Goal: Task Accomplishment & Management: Use online tool/utility

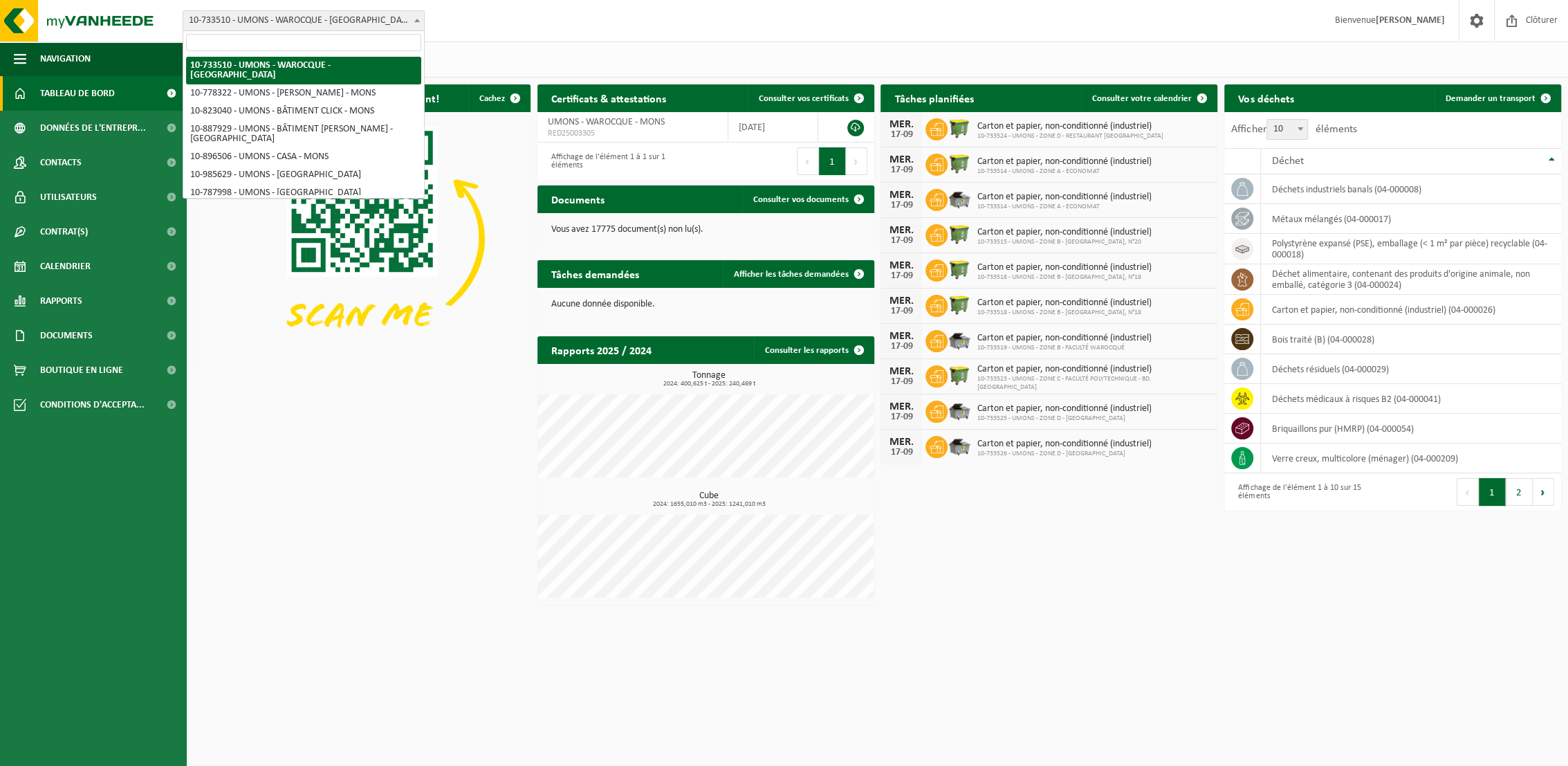
click at [357, 16] on span "10-733510 - UMONS - WAROCQUE - [GEOGRAPHIC_DATA]" at bounding box center [304, 21] width 241 height 20
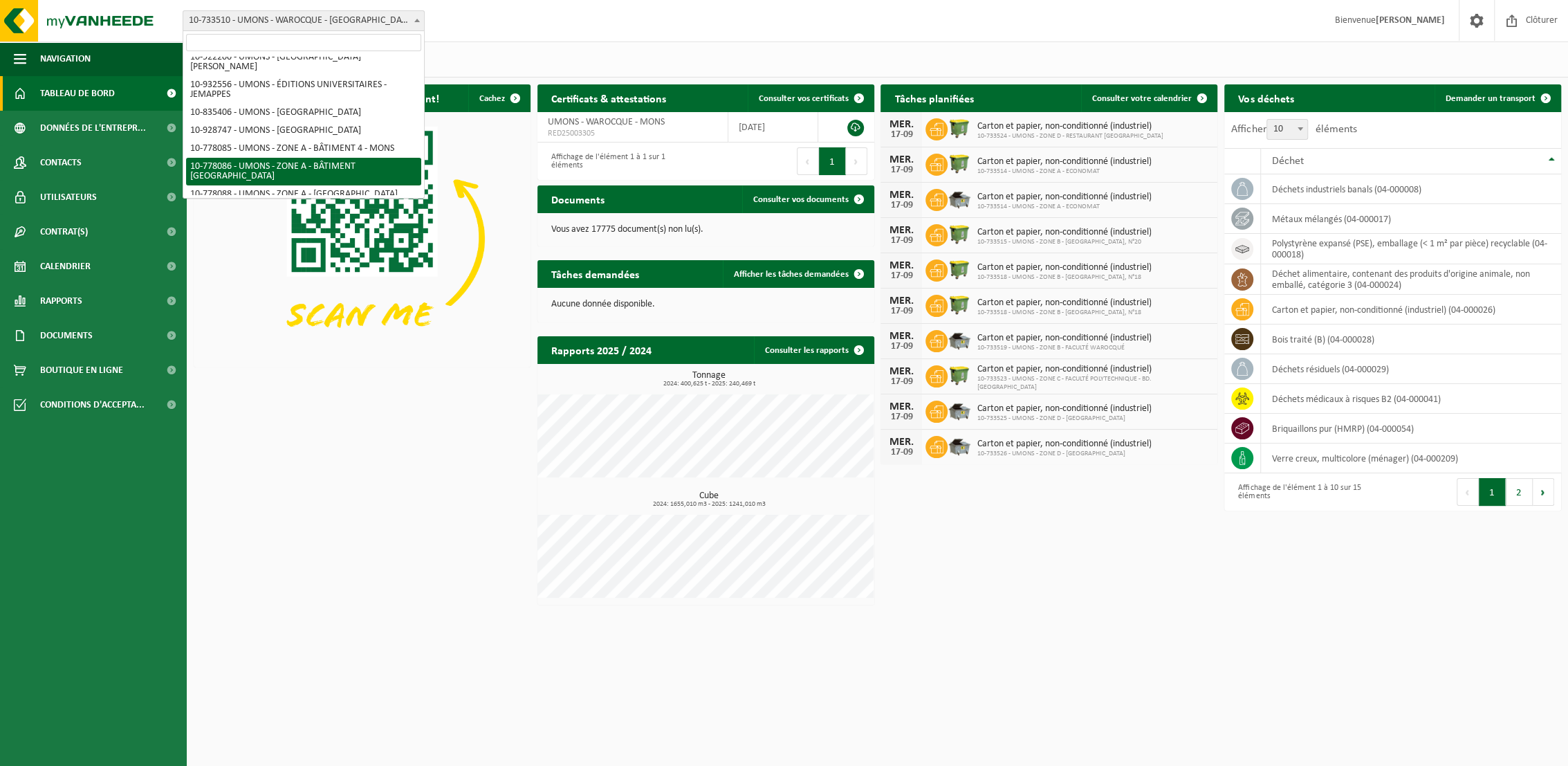
scroll to position [230, 0]
select select "25362"
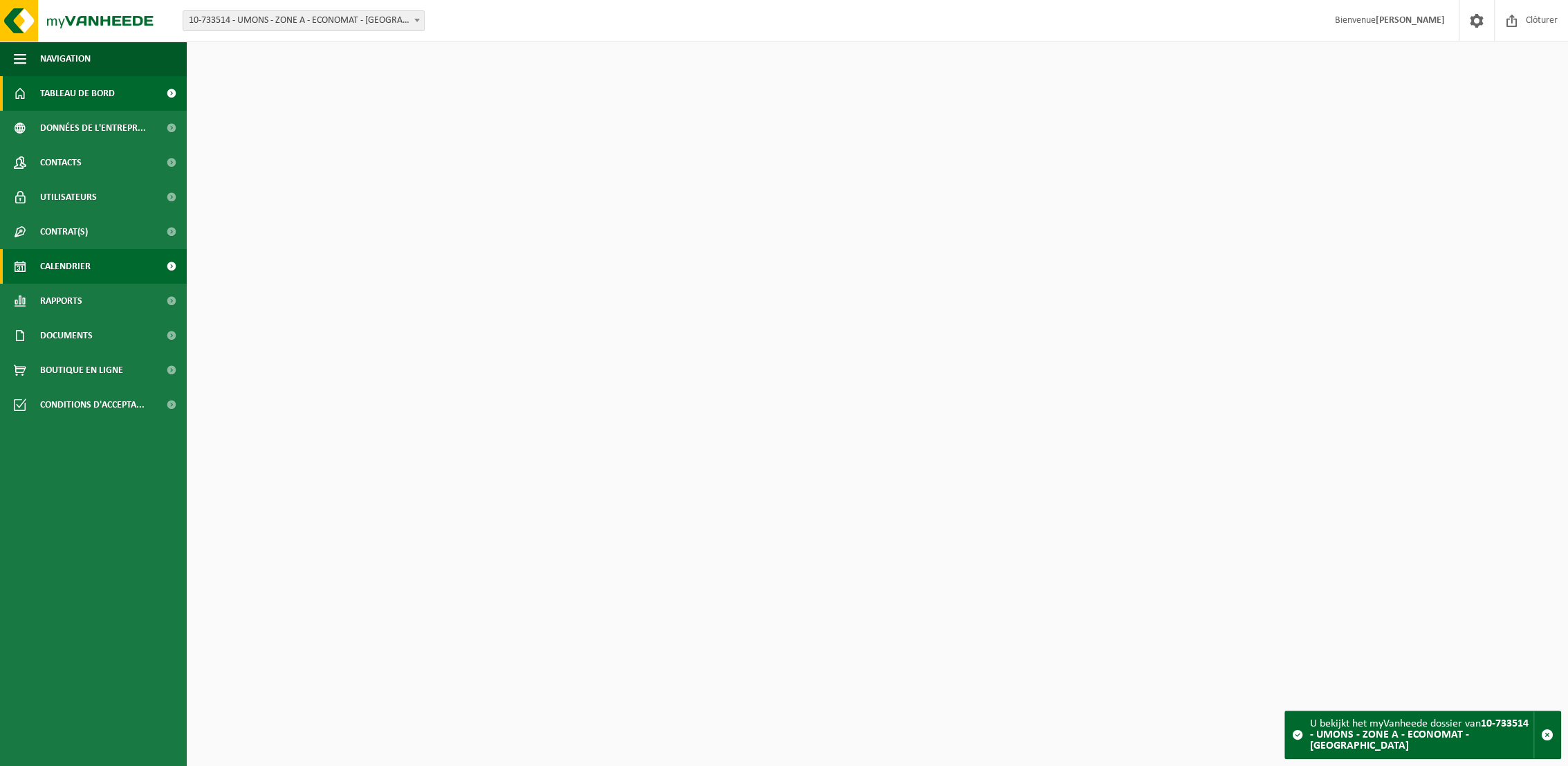
click at [66, 263] on span "Calendrier" at bounding box center [65, 266] width 50 height 35
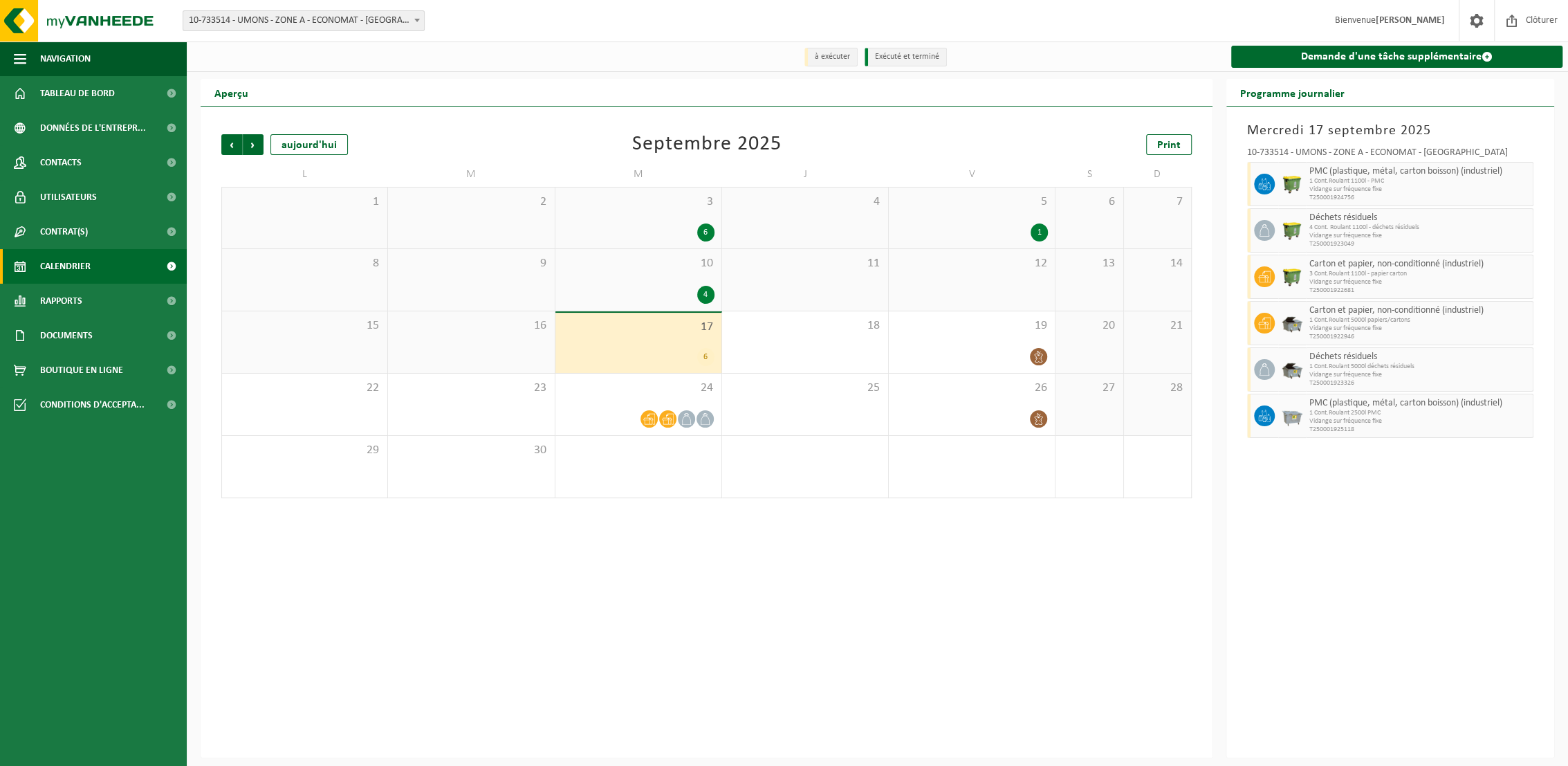
click at [676, 269] on span "10" at bounding box center [638, 263] width 152 height 15
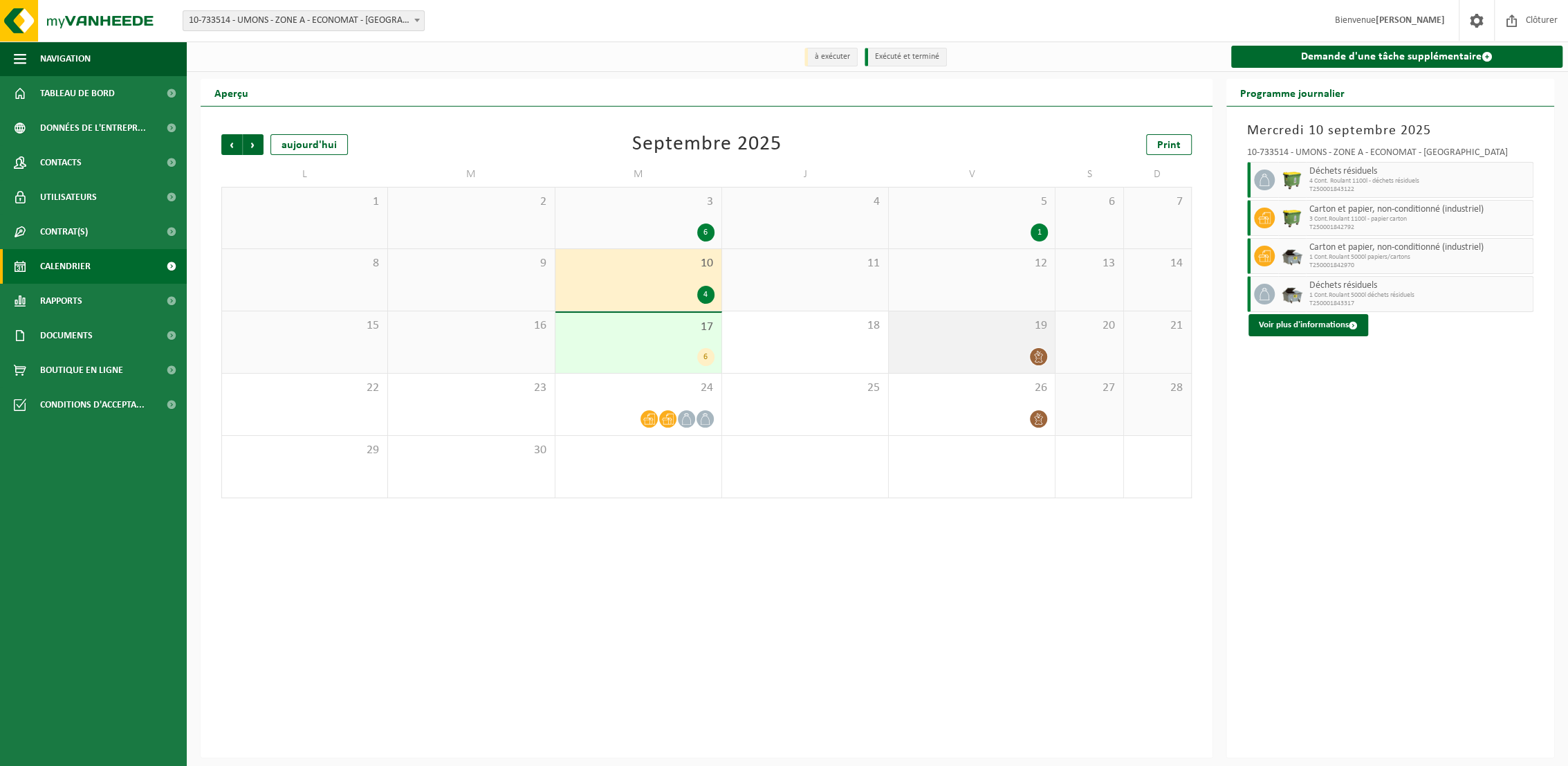
click at [985, 353] on div at bounding box center [972, 356] width 152 height 19
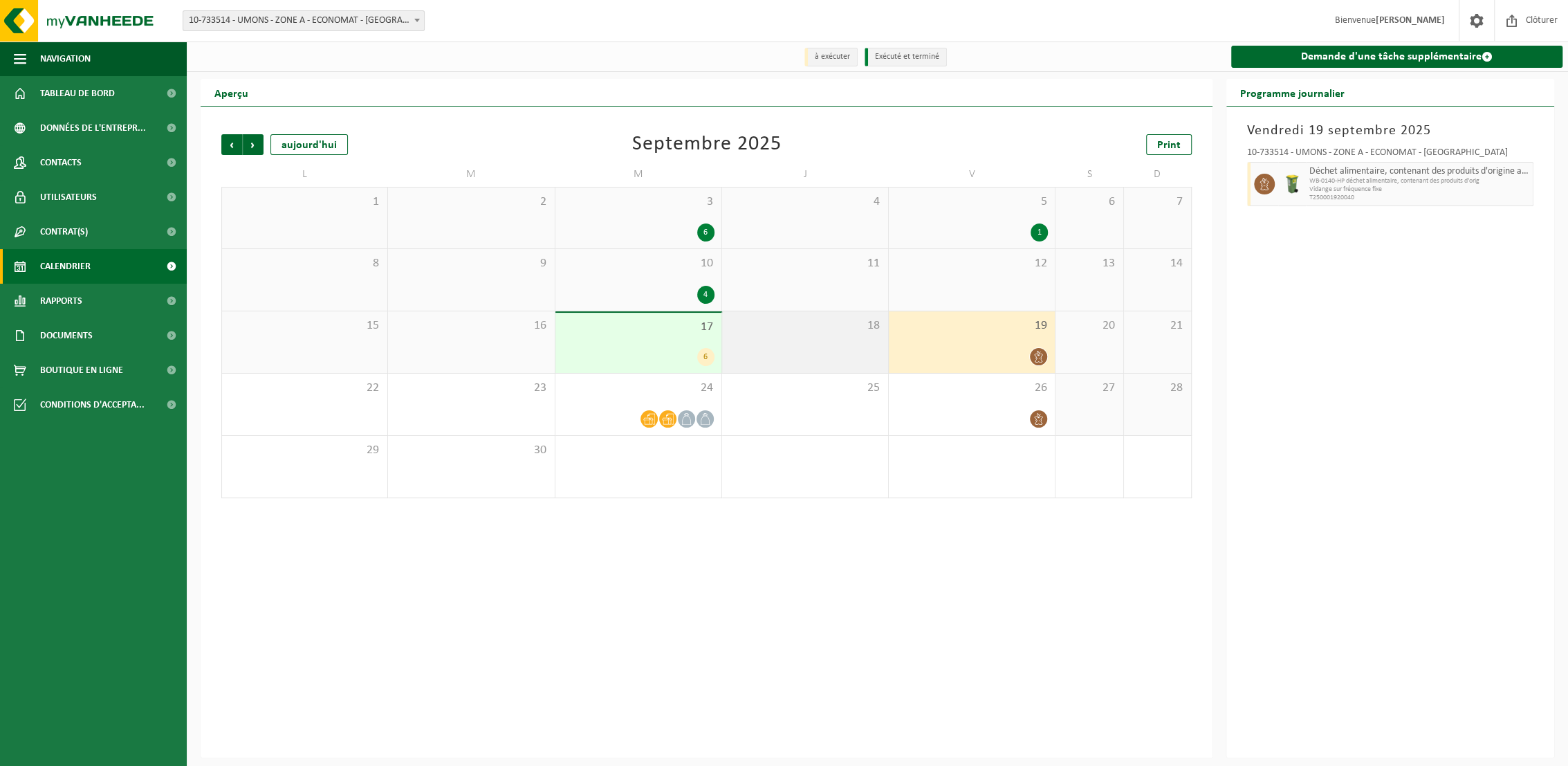
click at [769, 339] on div "18" at bounding box center [805, 342] width 166 height 61
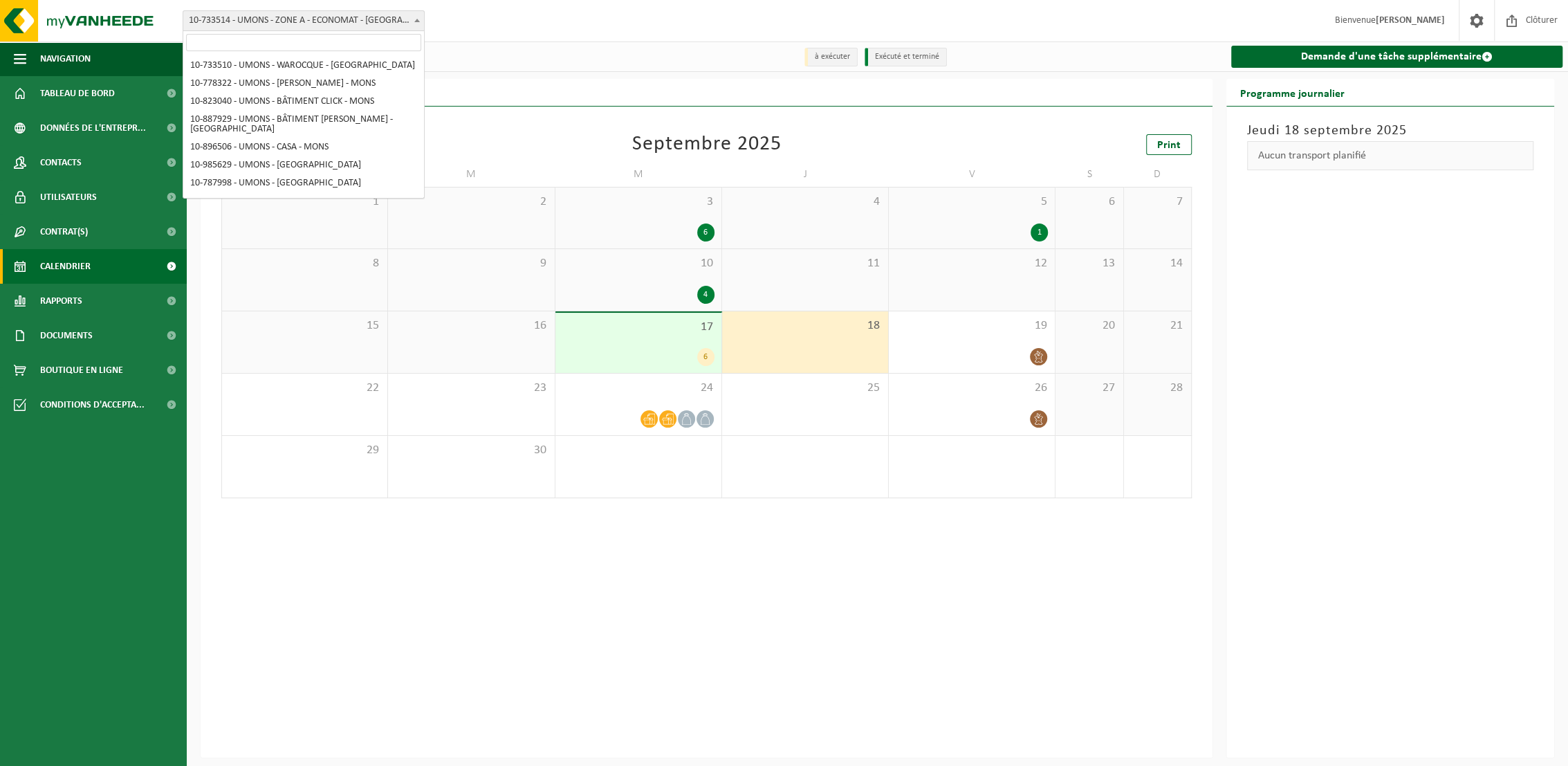
click at [401, 22] on span "10-733514 - UMONS - ZONE A - ECONOMAT - [GEOGRAPHIC_DATA]" at bounding box center [304, 21] width 241 height 20
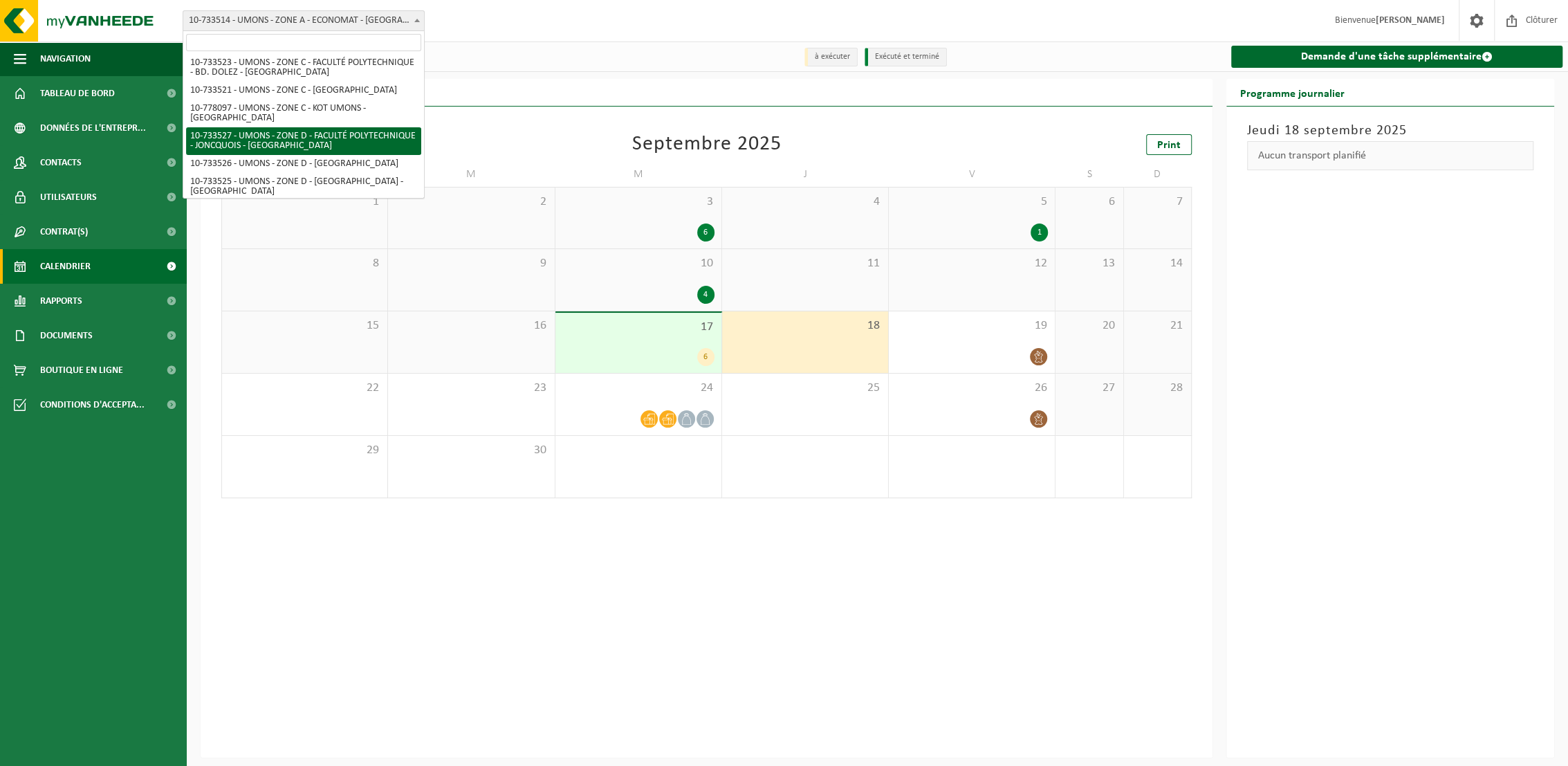
select select "25372"
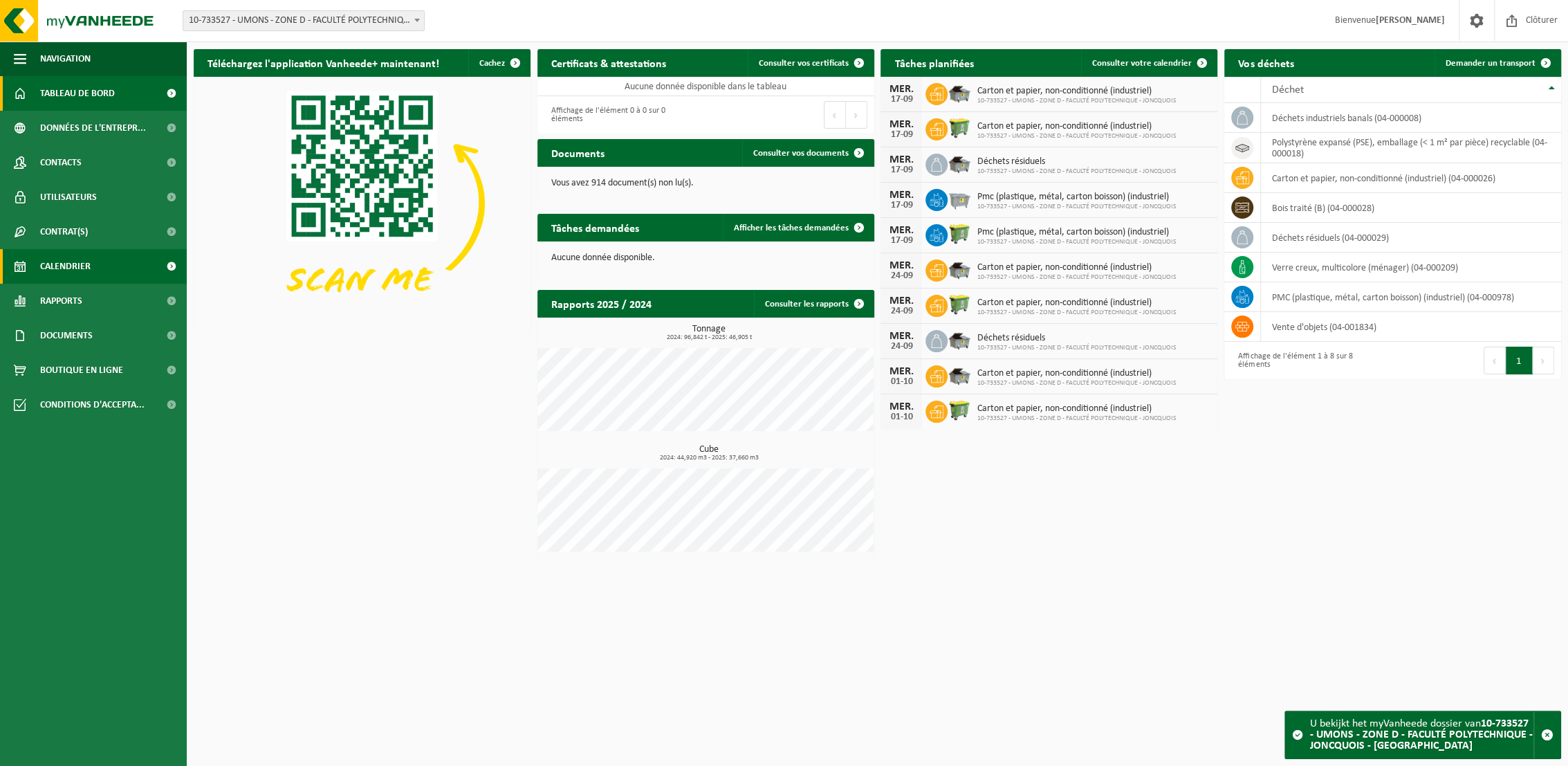
click at [65, 261] on span "Calendrier" at bounding box center [65, 266] width 50 height 35
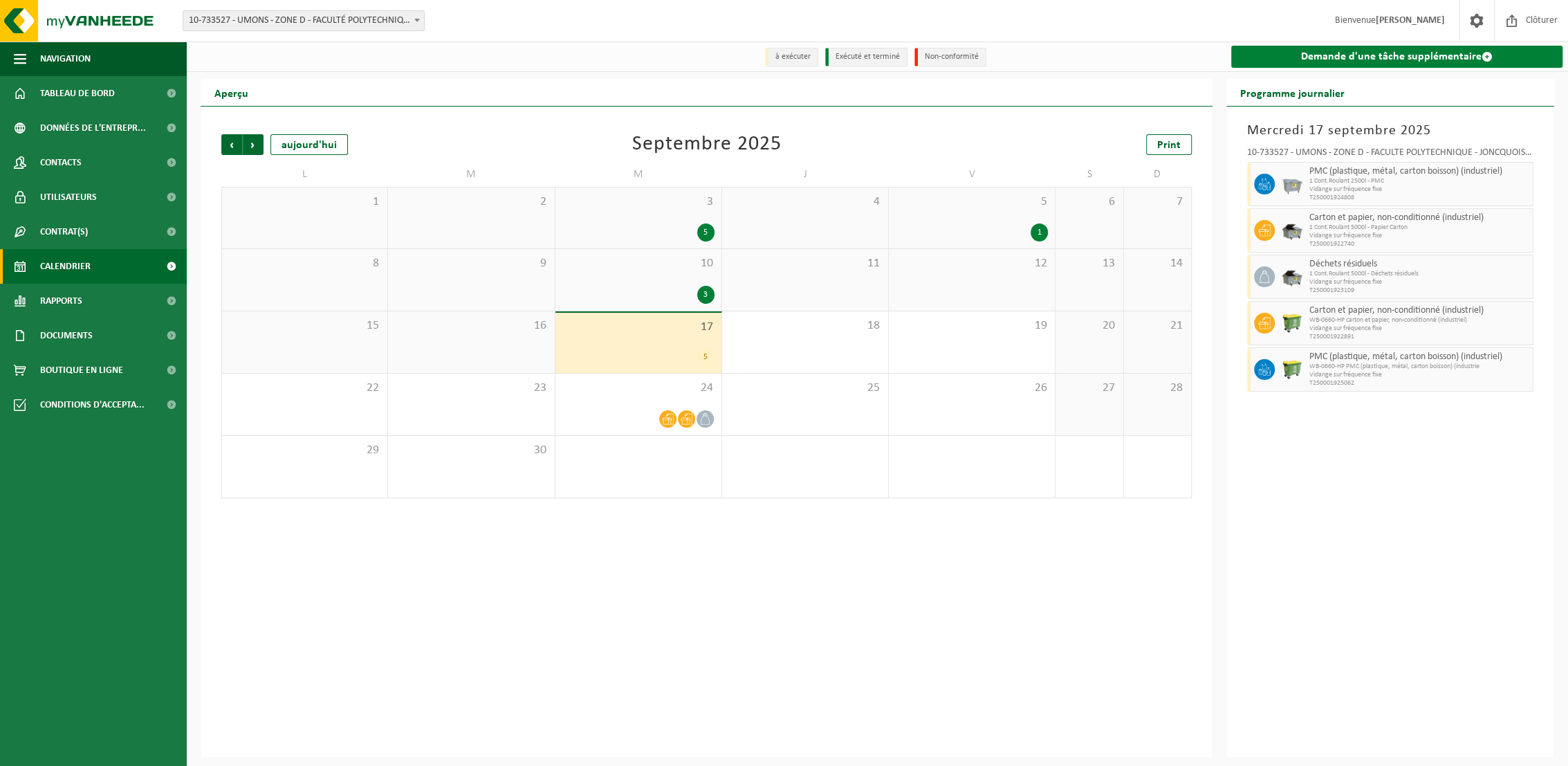
click at [1336, 63] on link "Demande d'une tâche supplémentaire" at bounding box center [1397, 56] width 332 height 22
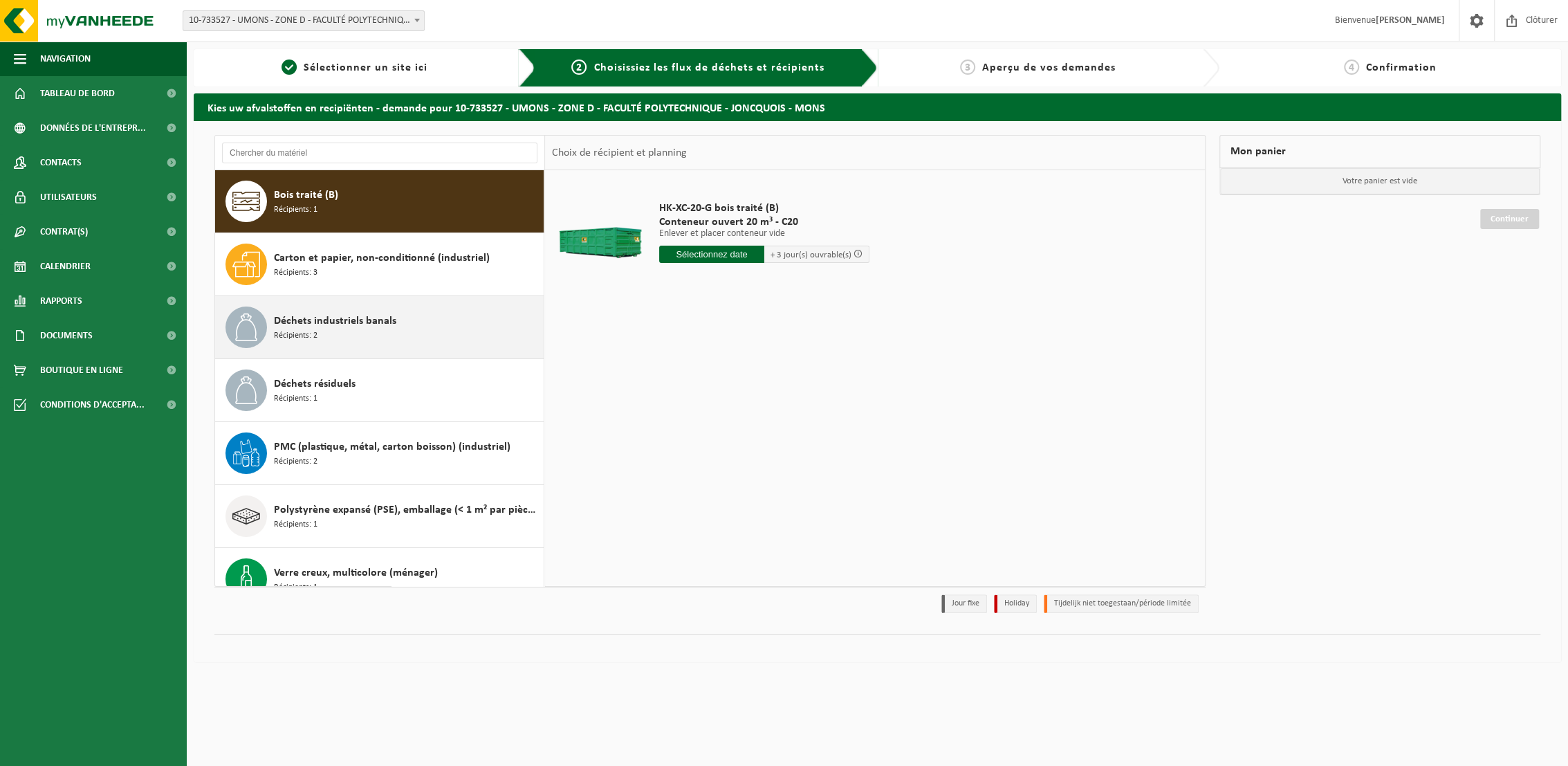
click at [330, 350] on div "Déchets industriels banals Récipients: 2" at bounding box center [380, 327] width 330 height 62
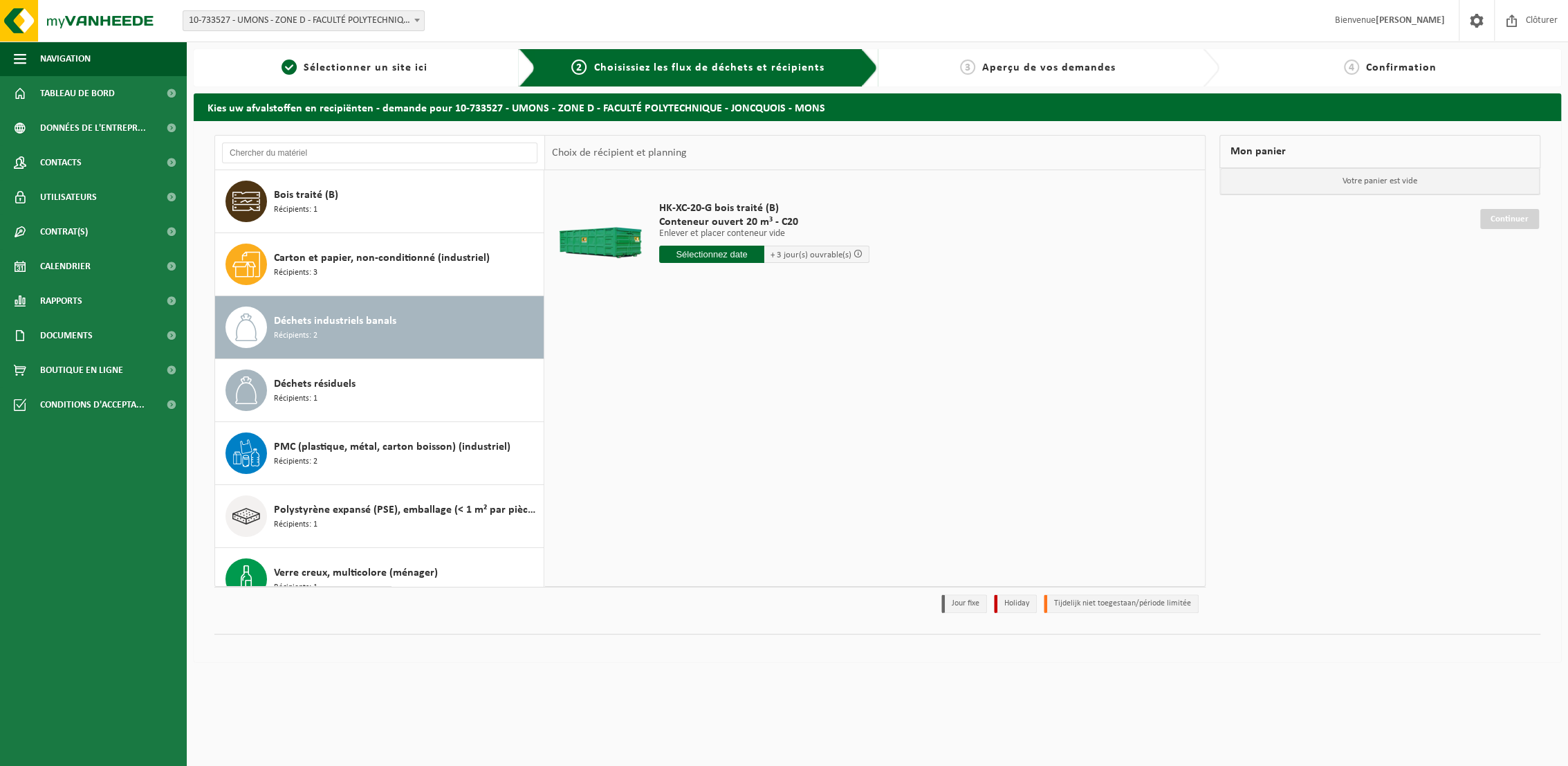
scroll to position [24, 0]
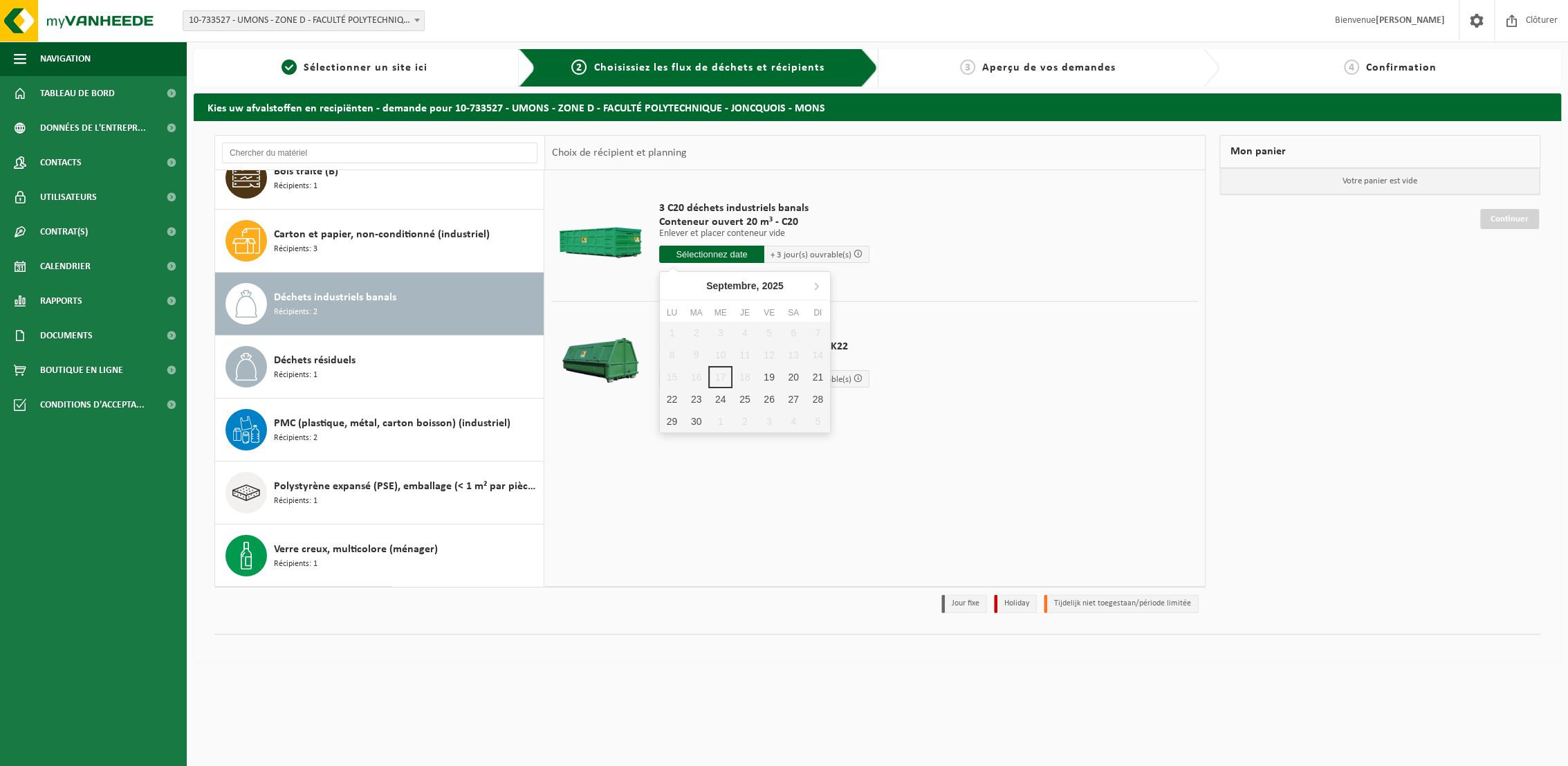
click at [713, 250] on input "text" at bounding box center [711, 255] width 106 height 18
click at [560, 510] on div "3 C20 déchets industriels banals Conteneur ouvert 20 m³ - C20 Enlever et placer…" at bounding box center [874, 377] width 660 height 416
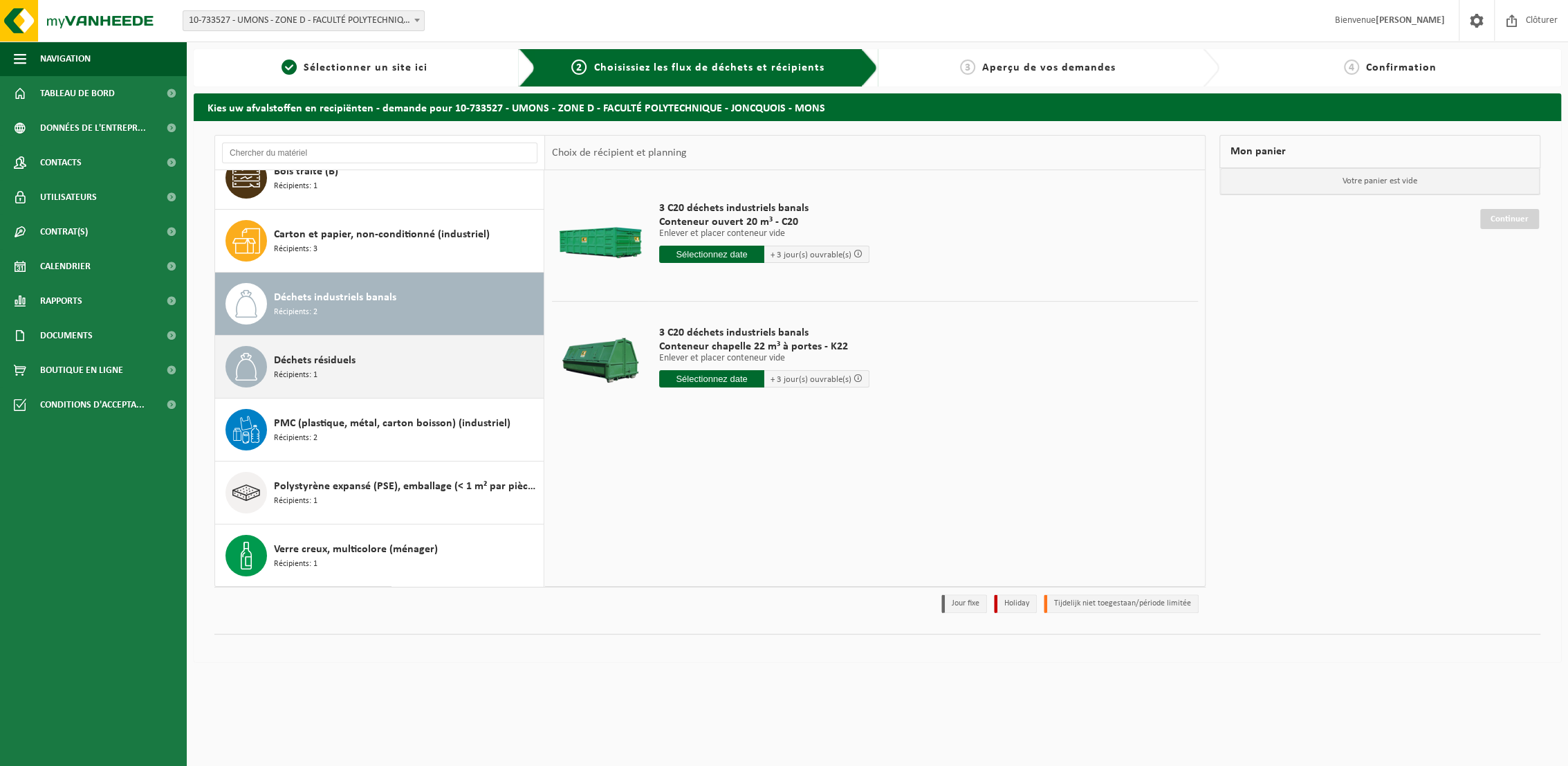
click at [373, 364] on div "Déchets résiduels Récipients: 1" at bounding box center [408, 366] width 266 height 41
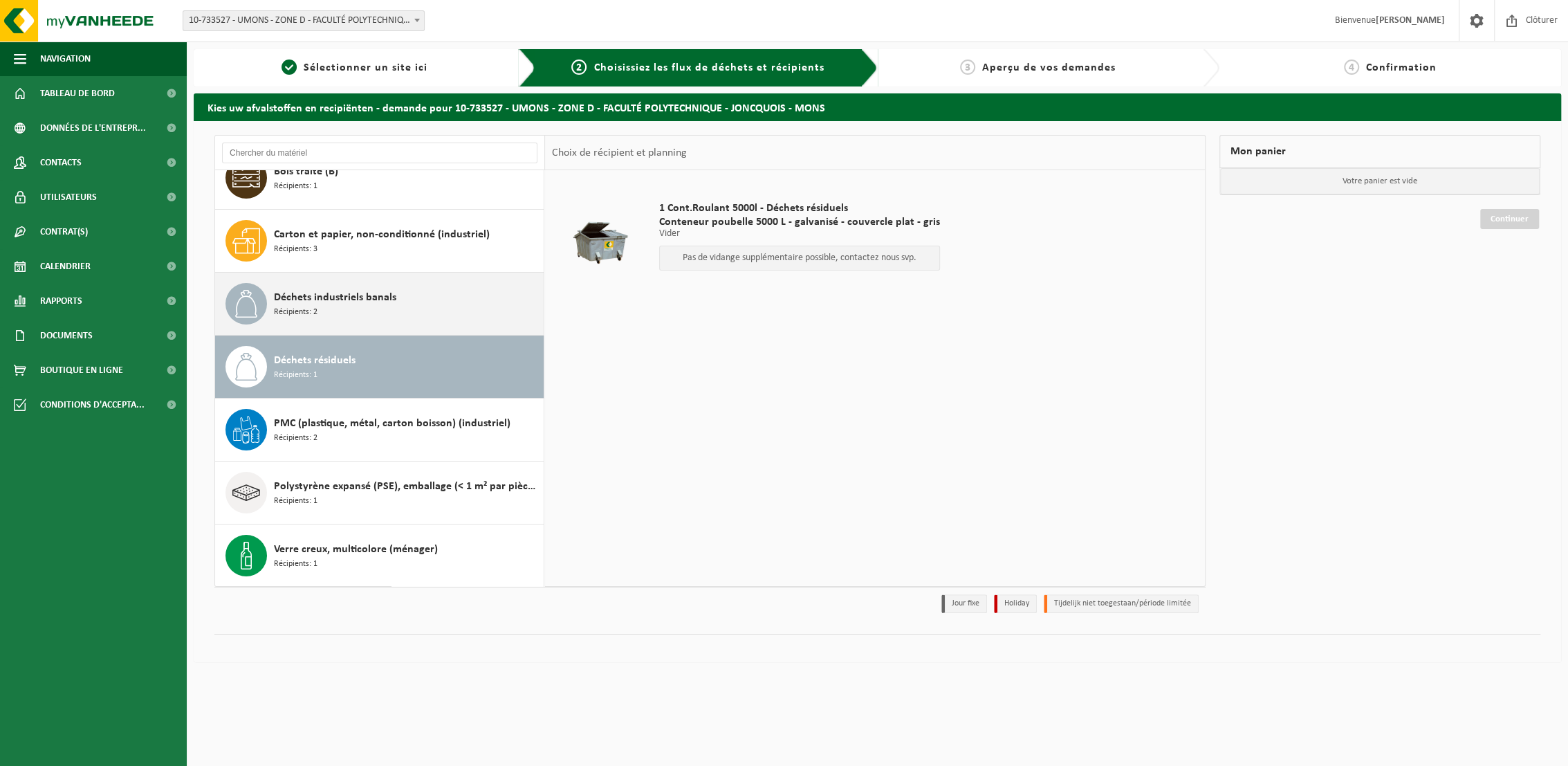
click at [382, 276] on div "Déchets industriels banals Récipients: 2" at bounding box center [380, 303] width 330 height 62
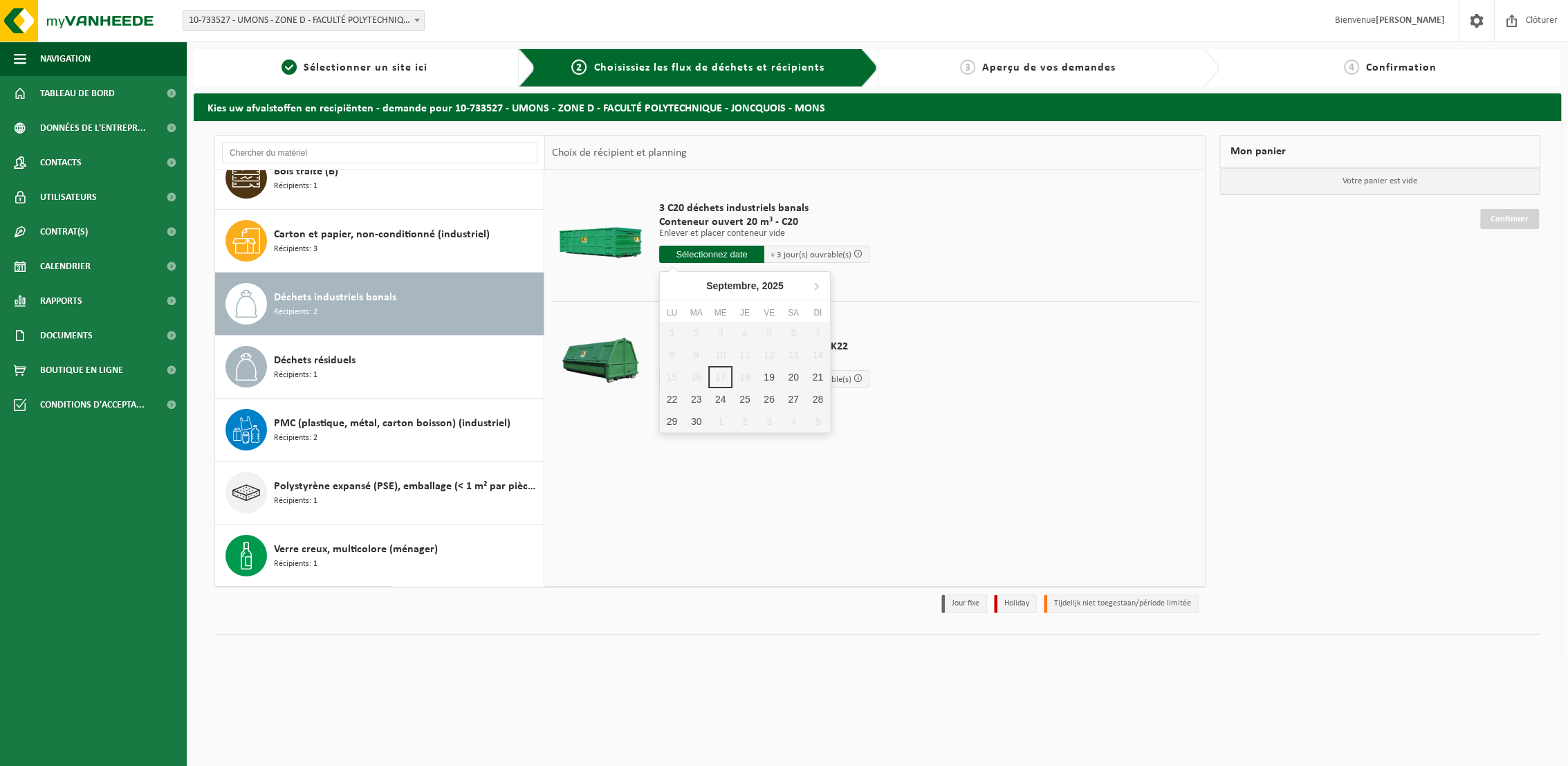
click at [692, 246] on input "text" at bounding box center [711, 255] width 106 height 18
click at [1155, 388] on td "3 C20 déchets industriels banals Conteneur chapelle 22 m³ à portes - K22 Enleve…" at bounding box center [923, 359] width 549 height 117
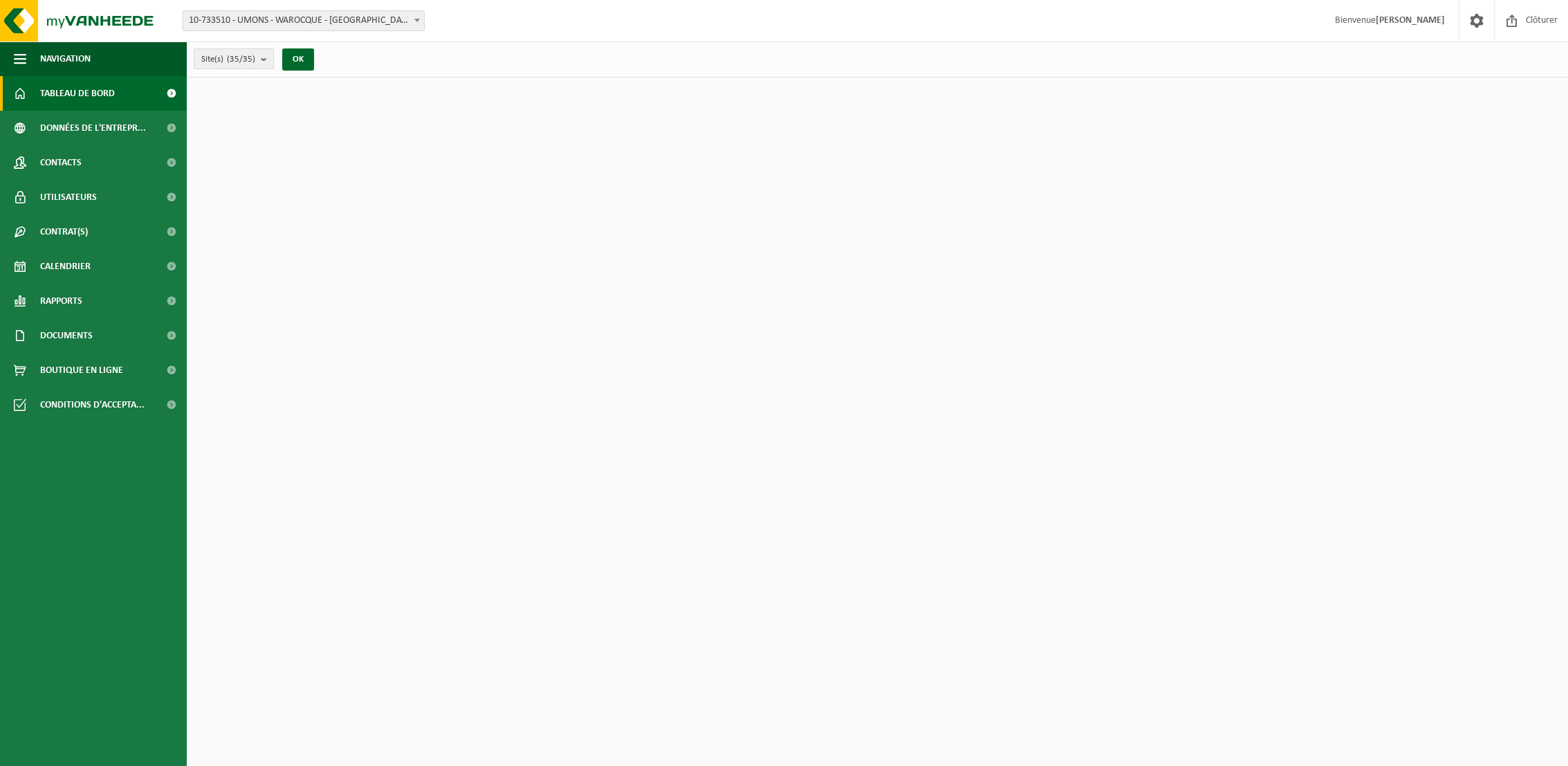
click at [302, 15] on span "10-733510 - UMONS - WAROCQUE - [GEOGRAPHIC_DATA]" at bounding box center [304, 21] width 241 height 20
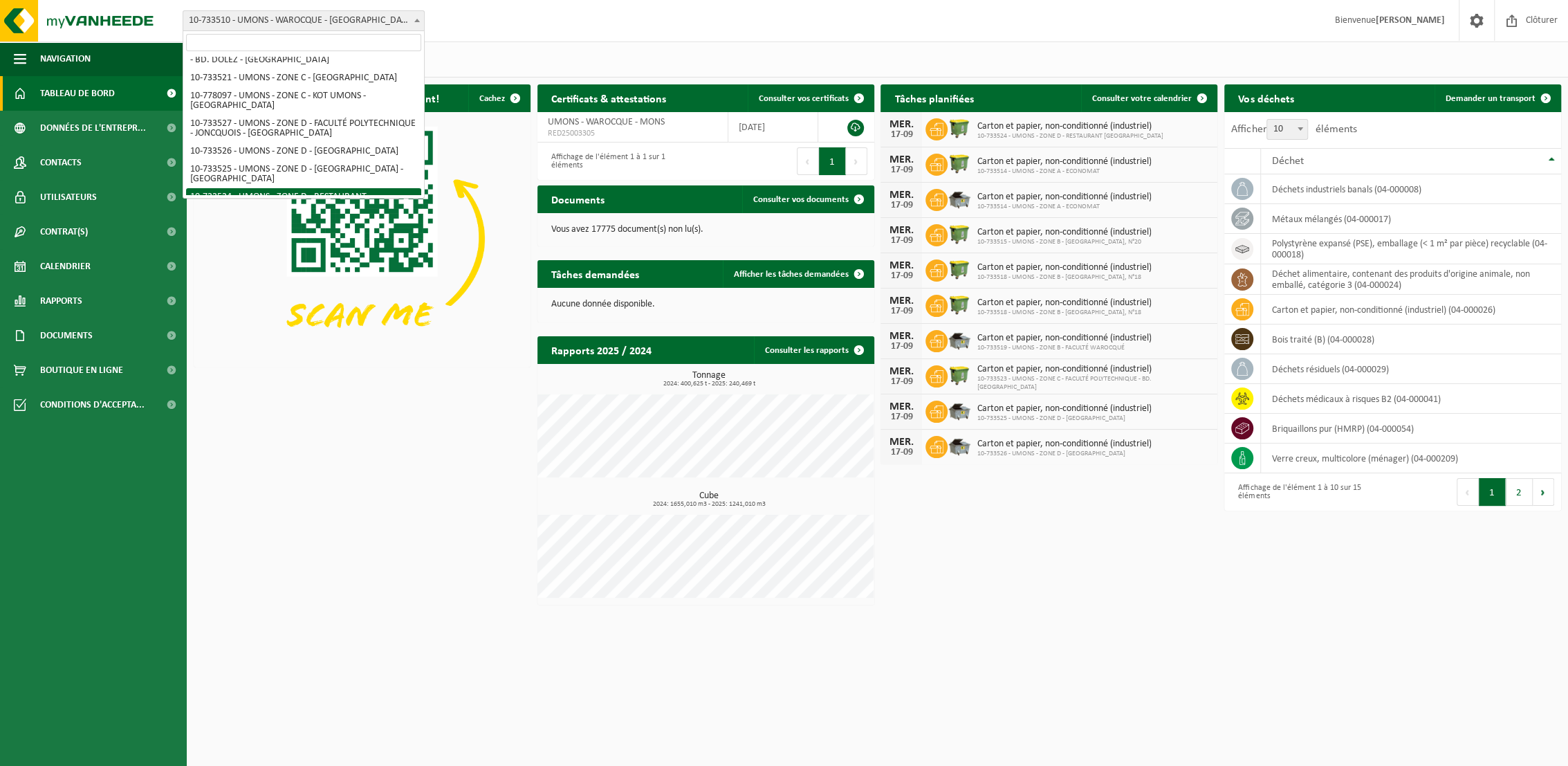
scroll to position [616, 0]
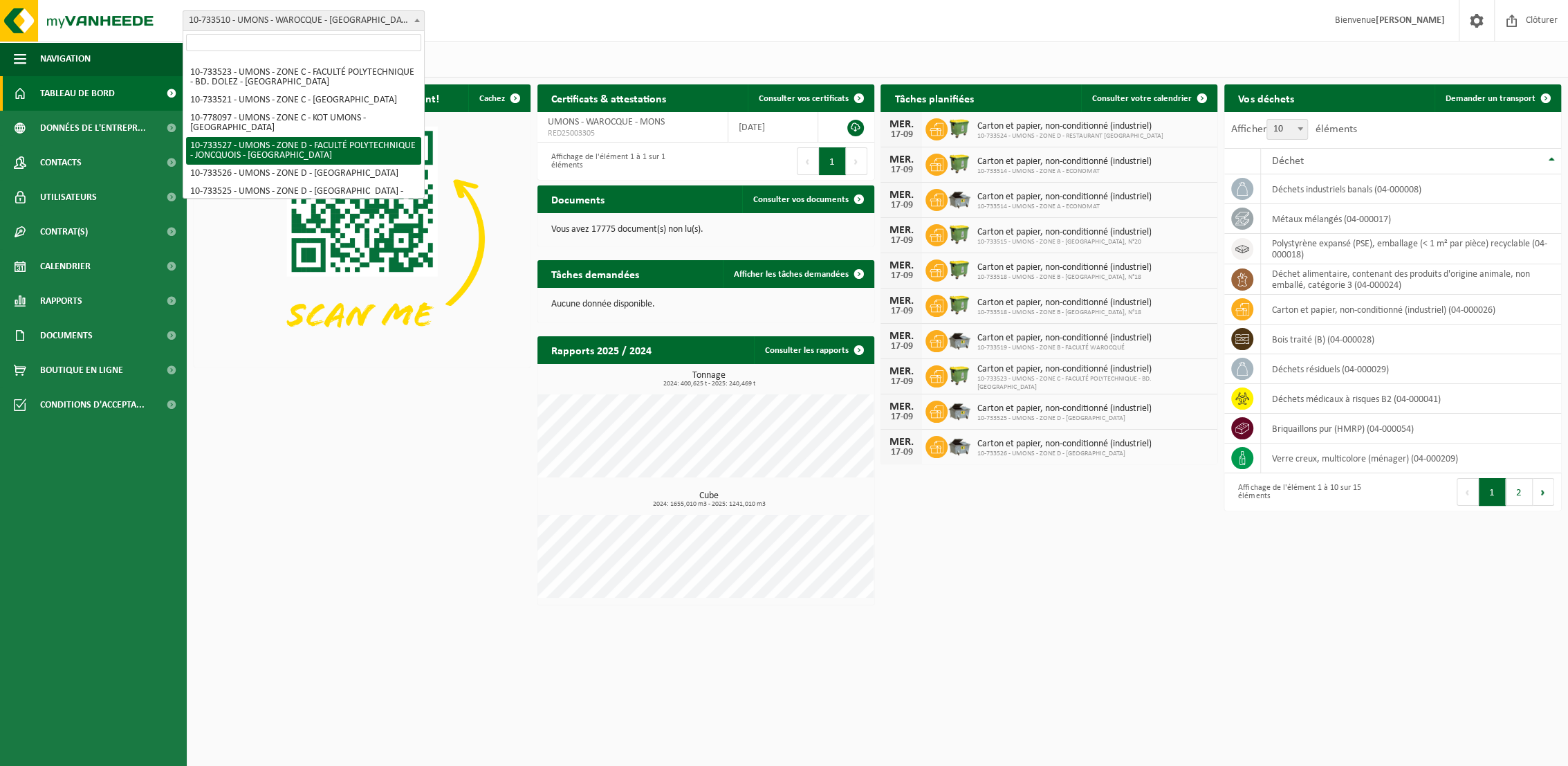
select select "25372"
